Goal: Task Accomplishment & Management: Manage account settings

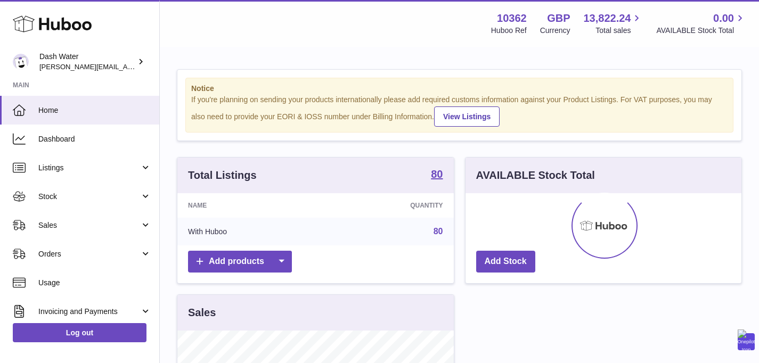
scroll to position [166, 276]
click at [44, 225] on span "Sales" at bounding box center [89, 226] width 102 height 10
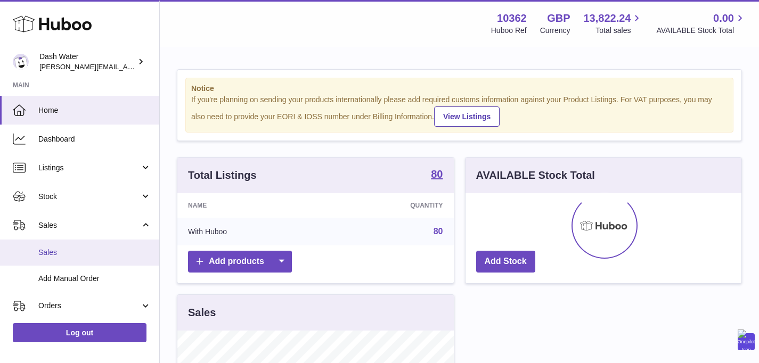
click at [76, 252] on span "Sales" at bounding box center [94, 253] width 113 height 10
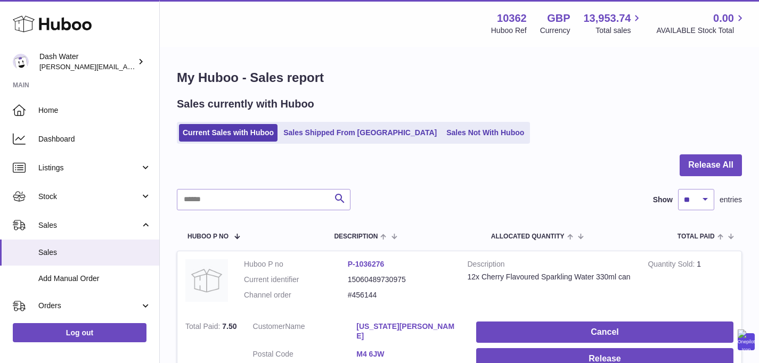
click at [296, 181] on div at bounding box center [459, 172] width 565 height 35
click at [291, 199] on input "text" at bounding box center [264, 199] width 174 height 21
paste input "******"
type input "******"
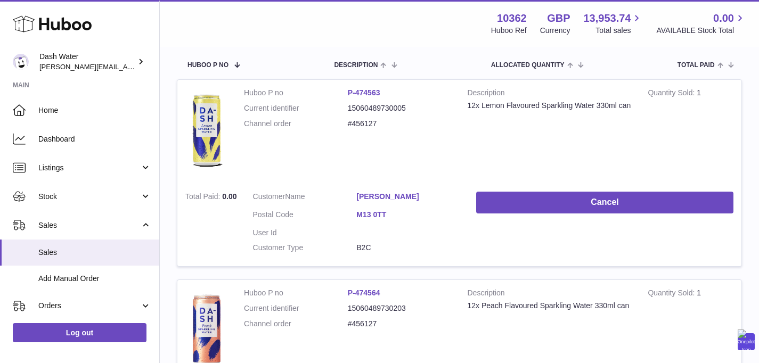
scroll to position [206, 0]
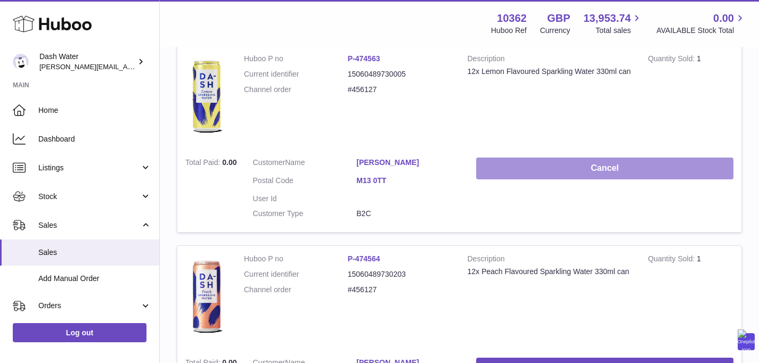
click at [548, 165] on button "Cancel" at bounding box center [604, 169] width 257 height 22
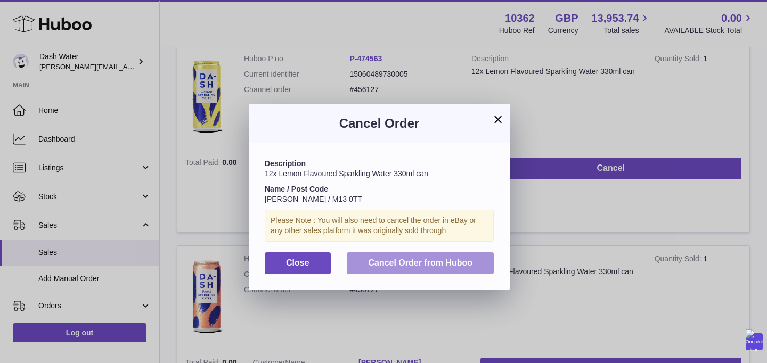
click at [453, 267] on span "Cancel Order from Huboo" at bounding box center [420, 262] width 104 height 9
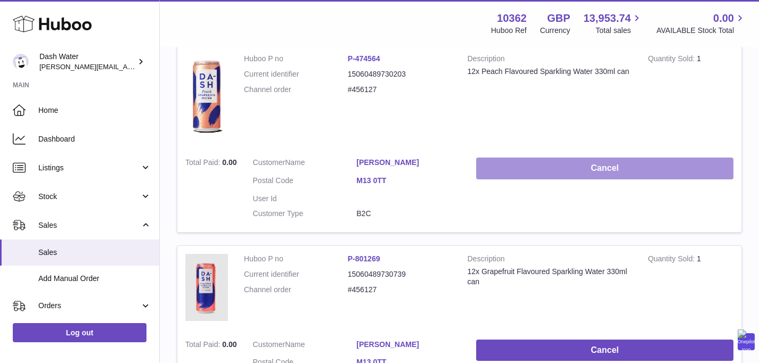
click at [557, 168] on button "Cancel" at bounding box center [604, 169] width 257 height 22
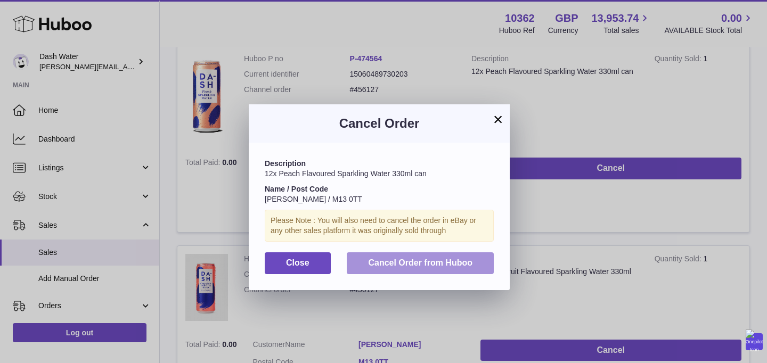
click at [442, 253] on button "Cancel Order from Huboo" at bounding box center [420, 264] width 147 height 22
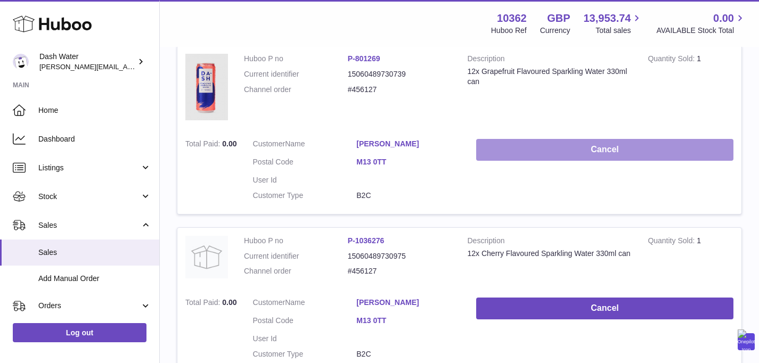
click at [533, 155] on button "Cancel" at bounding box center [604, 150] width 257 height 22
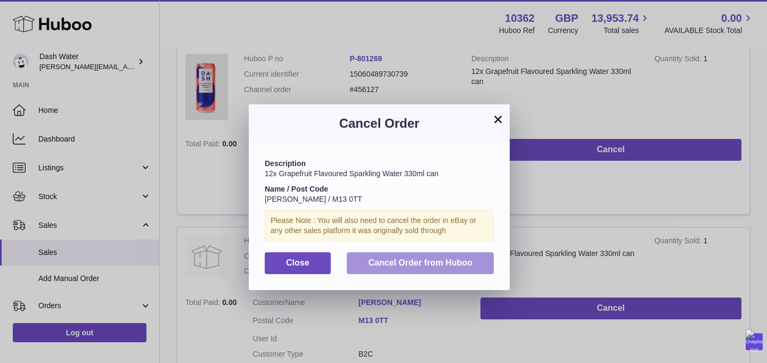
click at [473, 272] on button "Cancel Order from Huboo" at bounding box center [420, 264] width 147 height 22
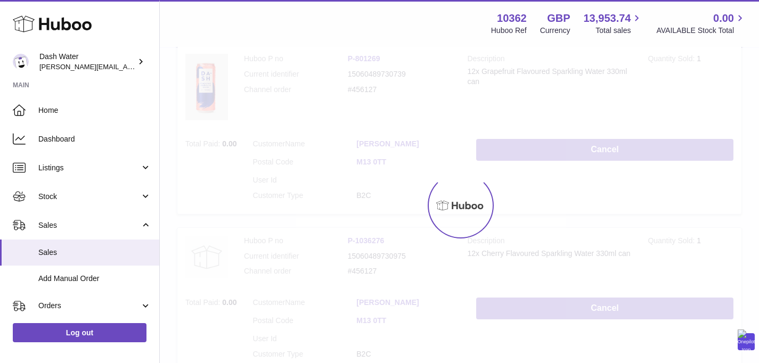
scroll to position [131, 0]
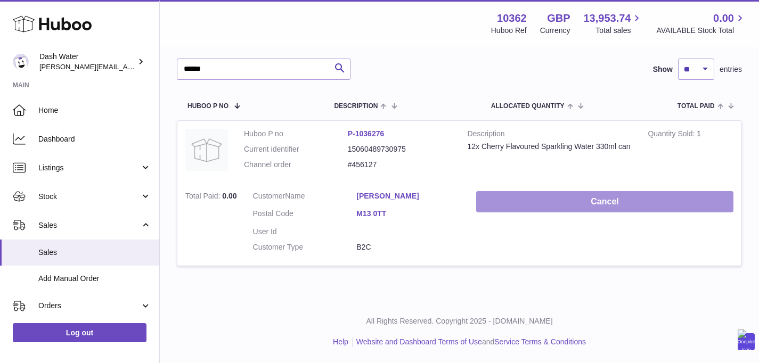
click at [561, 202] on button "Cancel" at bounding box center [604, 202] width 257 height 22
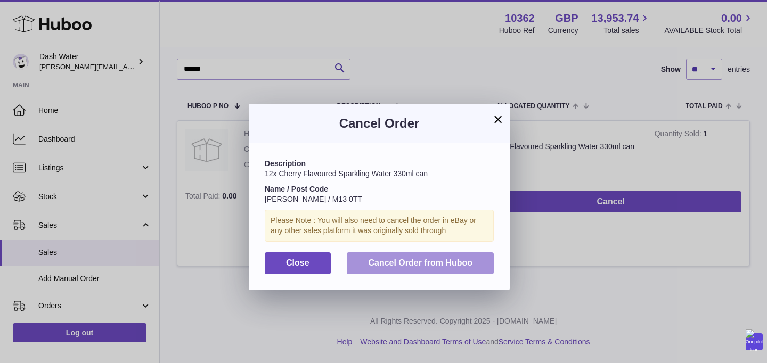
click at [465, 263] on span "Cancel Order from Huboo" at bounding box center [420, 262] width 104 height 9
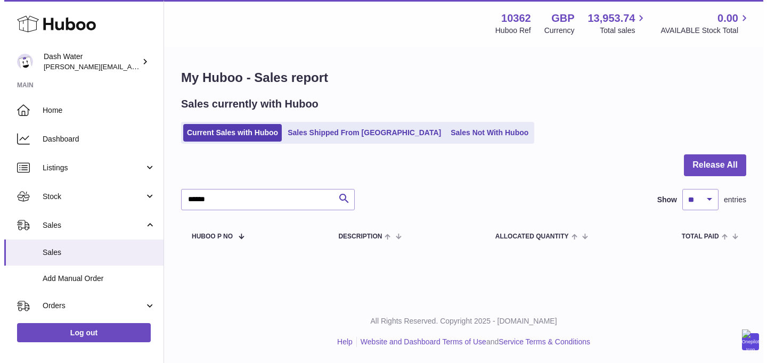
scroll to position [0, 0]
